Goal: Task Accomplishment & Management: Manage account settings

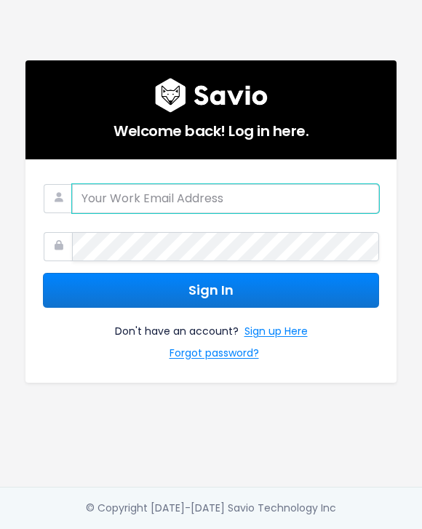
type input "[PERSON_NAME][EMAIL_ADDRESS][PERSON_NAME][DOMAIN_NAME]"
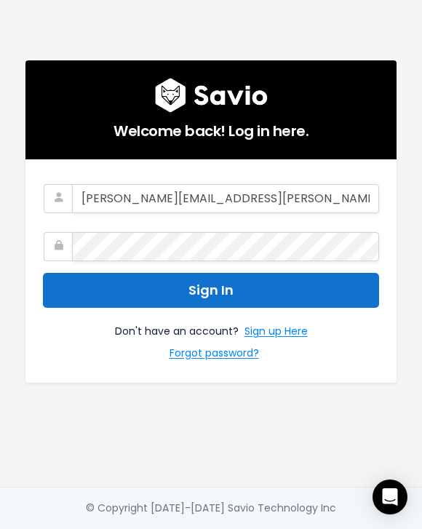
click at [341, 285] on button "Sign In" at bounding box center [211, 291] width 336 height 36
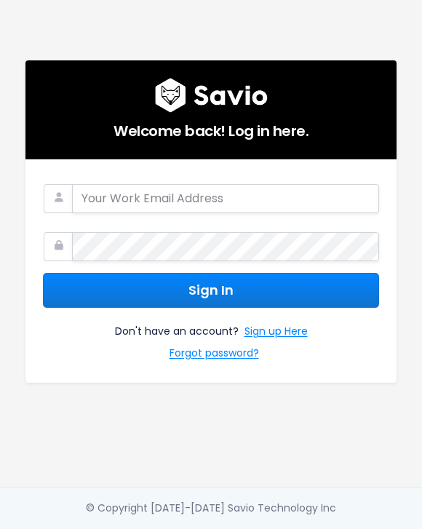
type input "[PERSON_NAME][EMAIL_ADDRESS][PERSON_NAME][DOMAIN_NAME]"
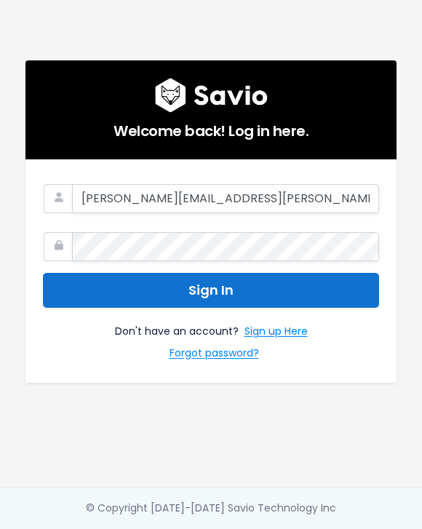
click at [181, 276] on button "Sign In" at bounding box center [211, 291] width 336 height 36
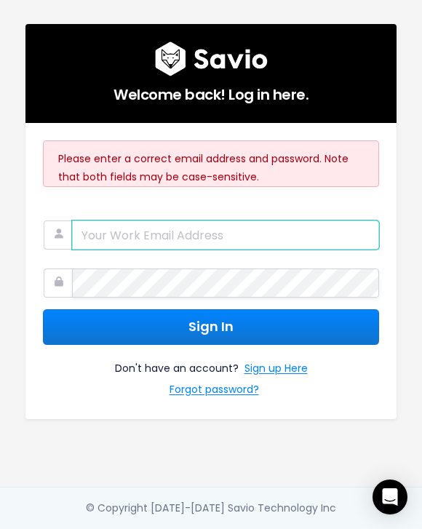
click at [166, 231] on input "email" at bounding box center [225, 235] width 307 height 29
type input "[PERSON_NAME][EMAIL_ADDRESS][PERSON_NAME][DOMAIN_NAME]"
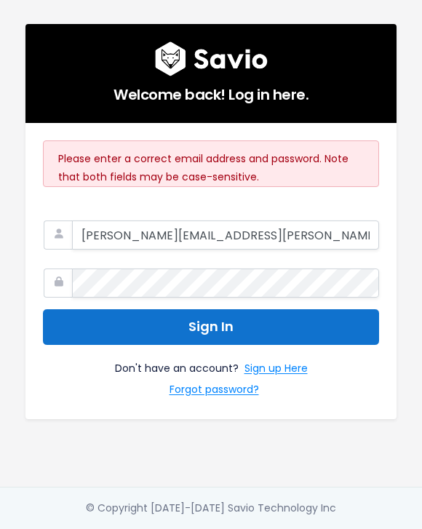
click at [185, 333] on button "Sign In" at bounding box center [211, 327] width 336 height 36
